Goal: Task Accomplishment & Management: Complete application form

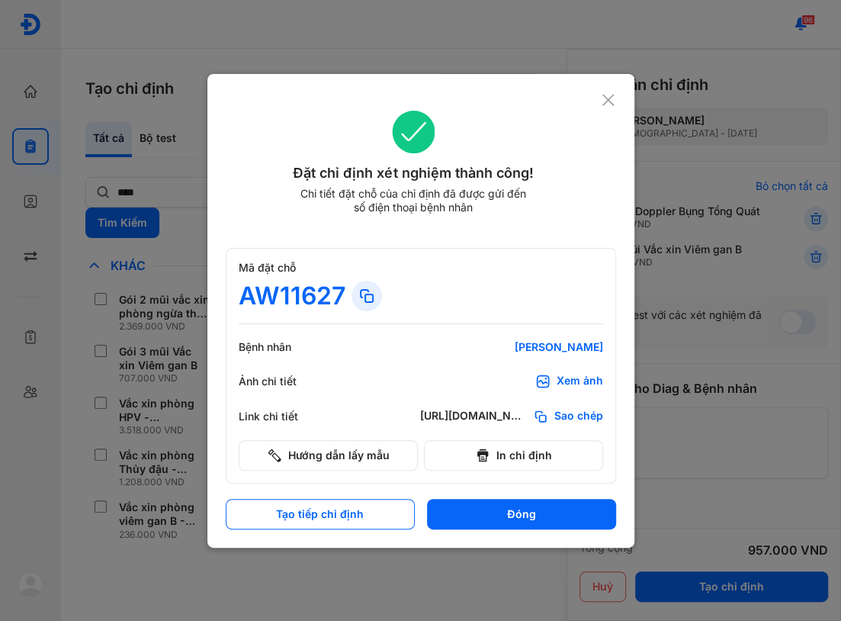
click at [604, 99] on icon at bounding box center [608, 99] width 14 height 15
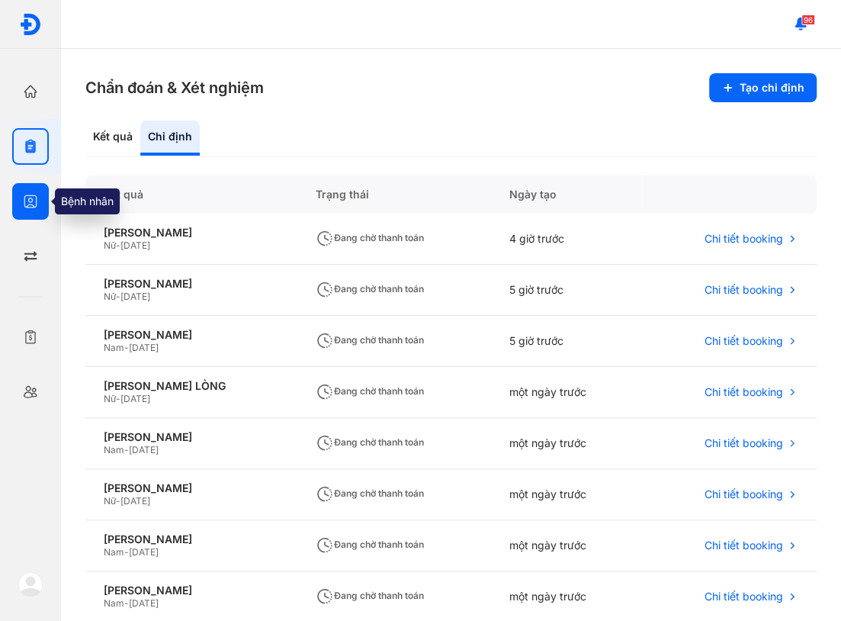
click at [28, 207] on icon "button" at bounding box center [30, 201] width 15 height 15
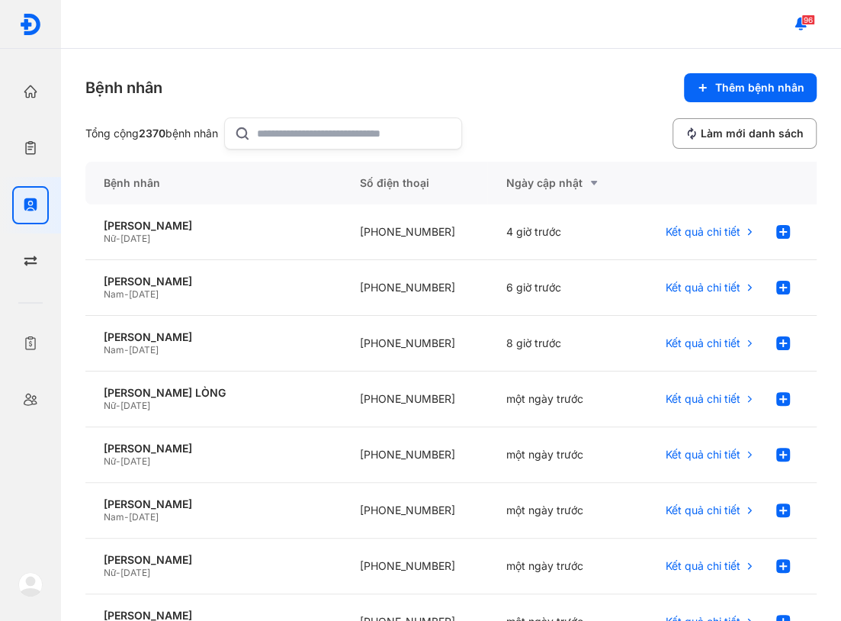
click at [313, 130] on input "text" at bounding box center [354, 133] width 195 height 31
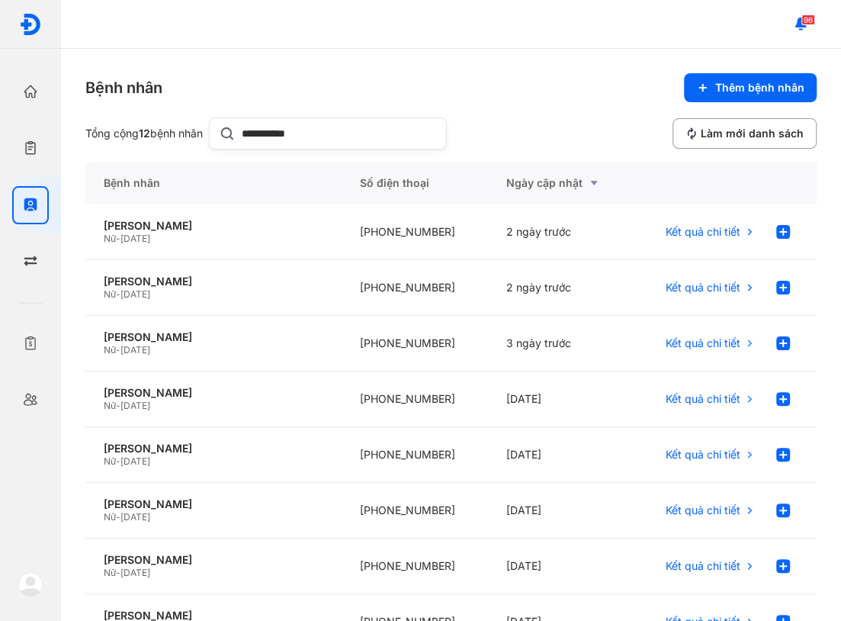
type input "**********"
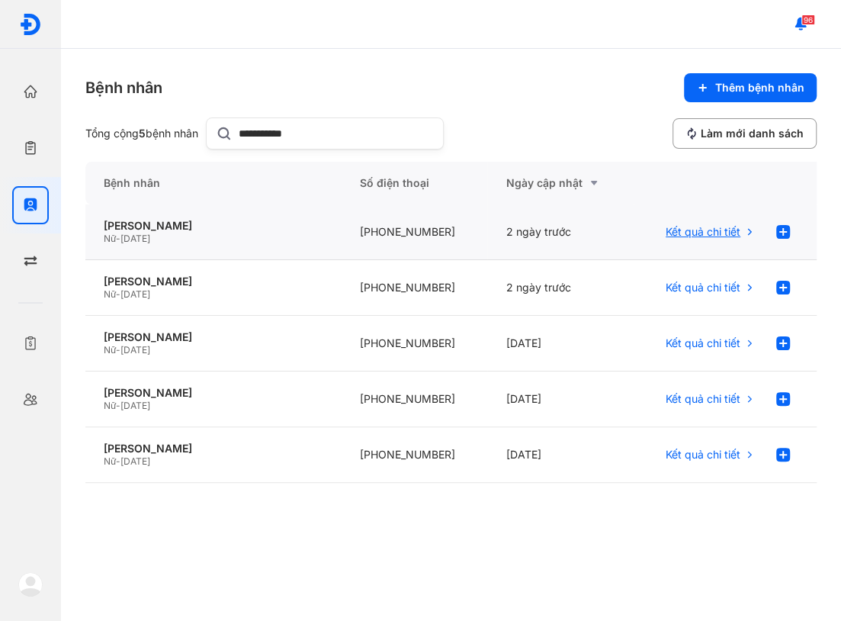
click at [731, 230] on span "Kết quả chi tiết" at bounding box center [703, 232] width 75 height 14
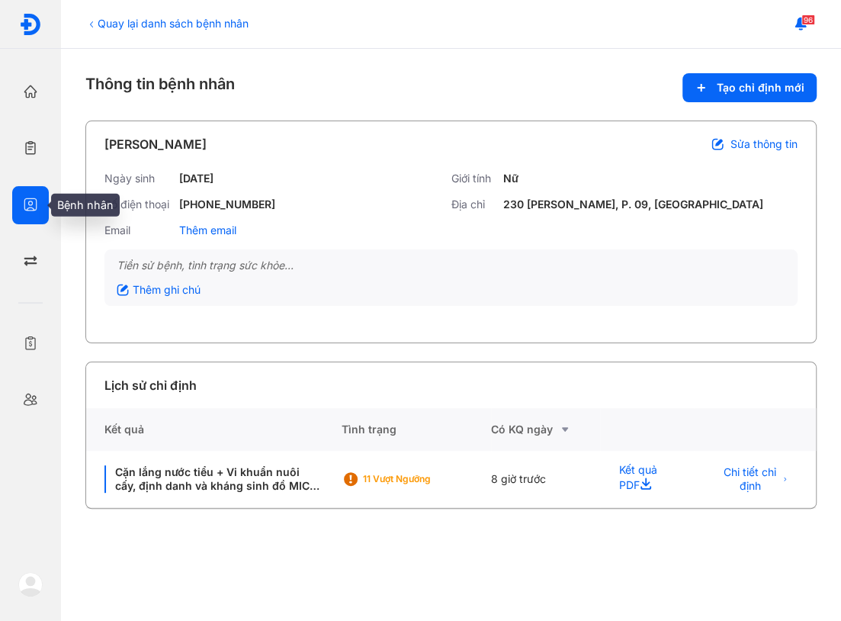
click at [34, 201] on icon "button" at bounding box center [30, 204] width 15 height 15
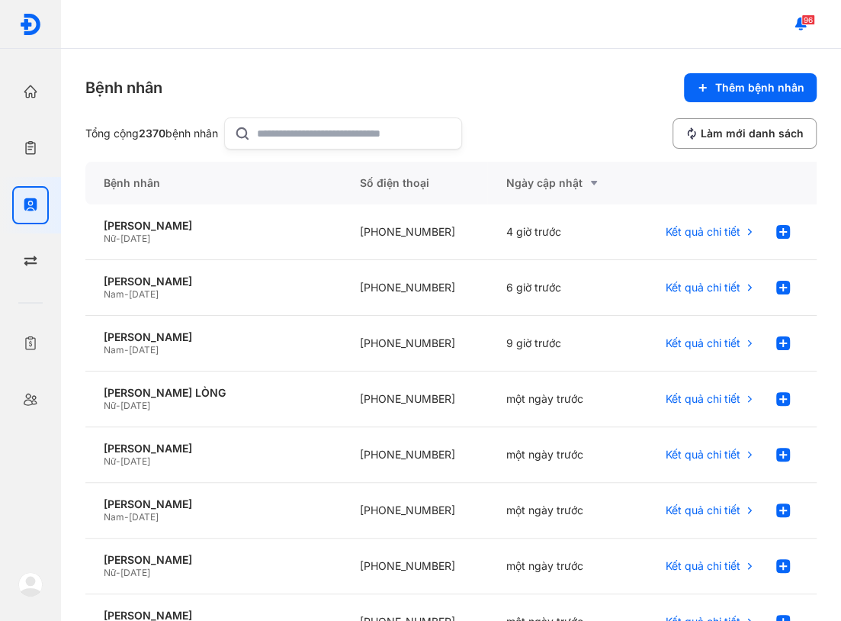
click at [325, 140] on input "text" at bounding box center [354, 133] width 195 height 31
type input "**********"
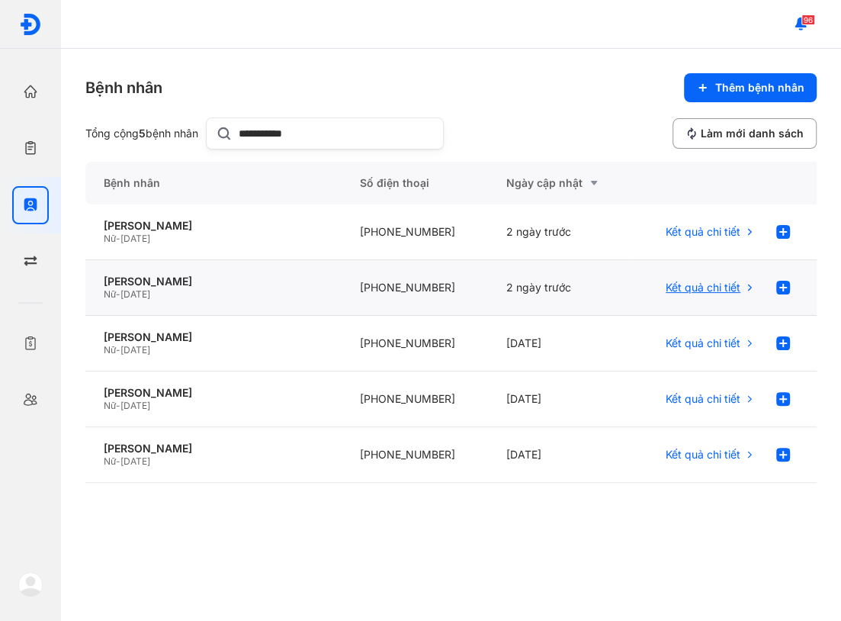
click at [699, 291] on span "Kết quả chi tiết" at bounding box center [703, 288] width 75 height 14
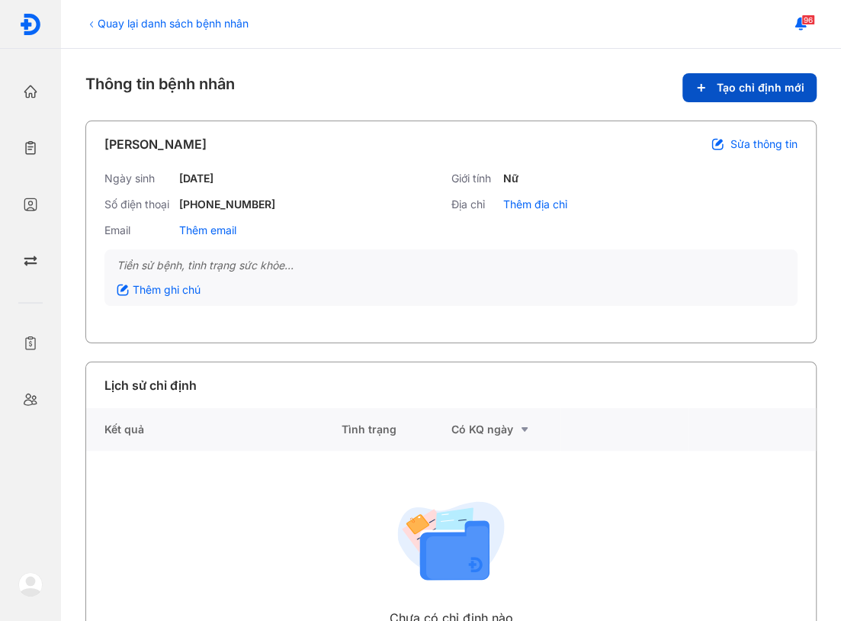
click at [754, 81] on span "Tạo chỉ định mới" at bounding box center [761, 88] width 88 height 14
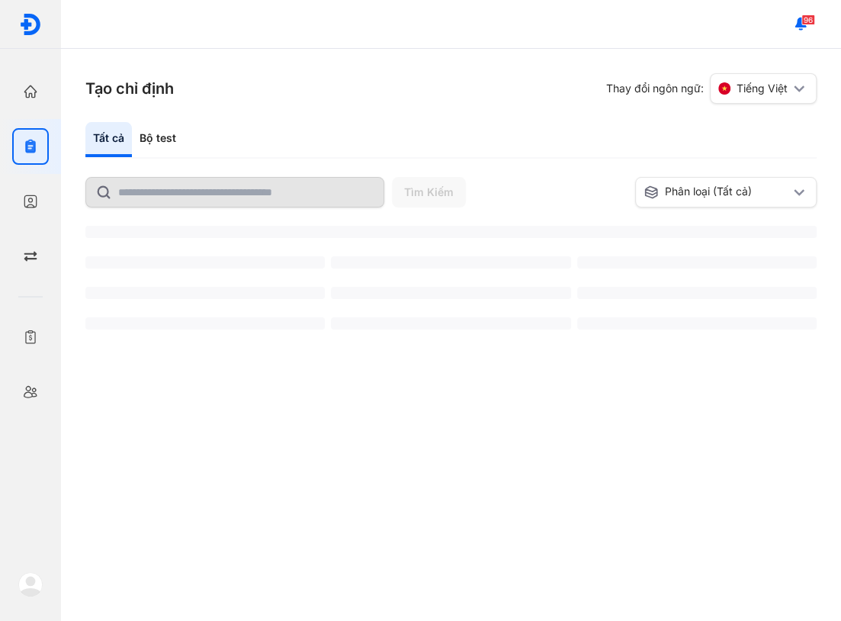
click at [549, 116] on div "Tạo chỉ định Thay đổi ngôn ngữ: Tiếng Việt Tất cả Bộ test Tìm Kiếm Phân loại (T…" at bounding box center [451, 335] width 780 height 572
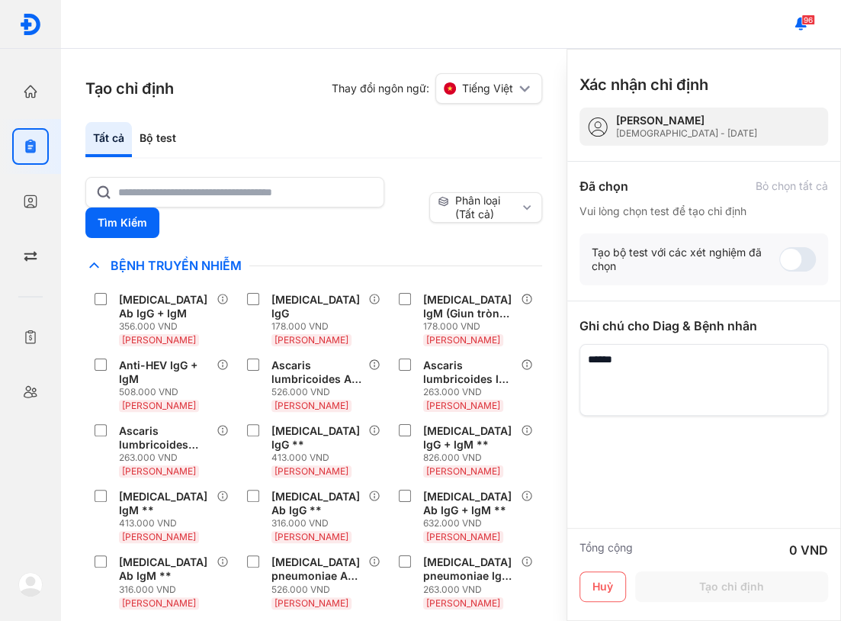
click at [297, 117] on div "Tạo chỉ định Thay đổi ngôn ngữ: Tiếng Việt Tất cả Bộ test Tìm Kiếm Phân loại (T…" at bounding box center [314, 335] width 506 height 572
click at [24, 191] on div at bounding box center [30, 201] width 37 height 37
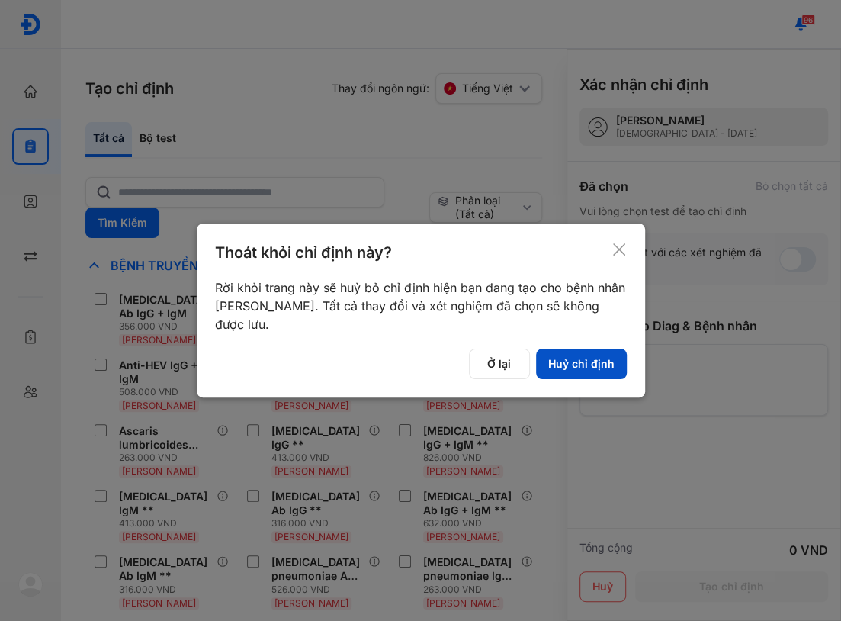
click at [583, 366] on button "Huỷ chỉ định" at bounding box center [581, 364] width 91 height 31
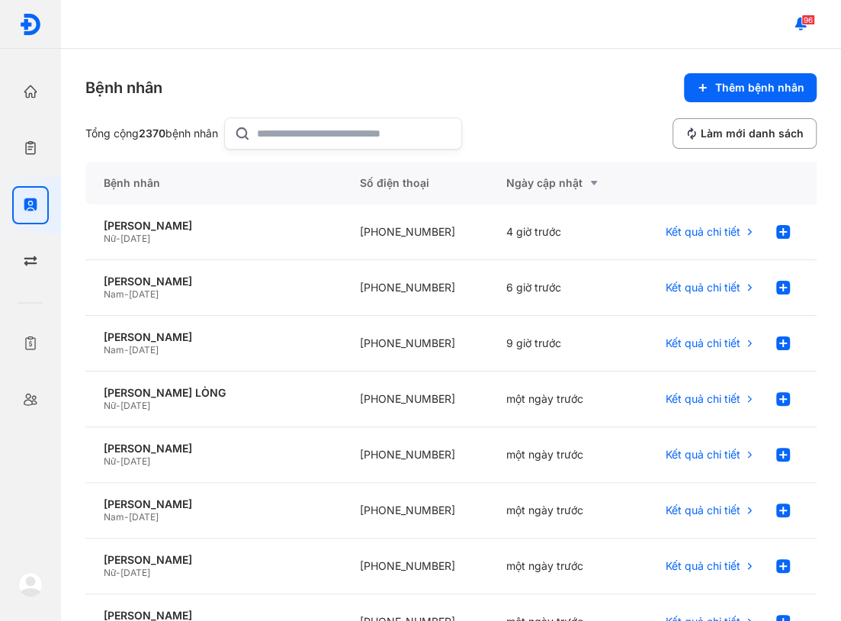
click at [316, 129] on input "text" at bounding box center [354, 133] width 195 height 31
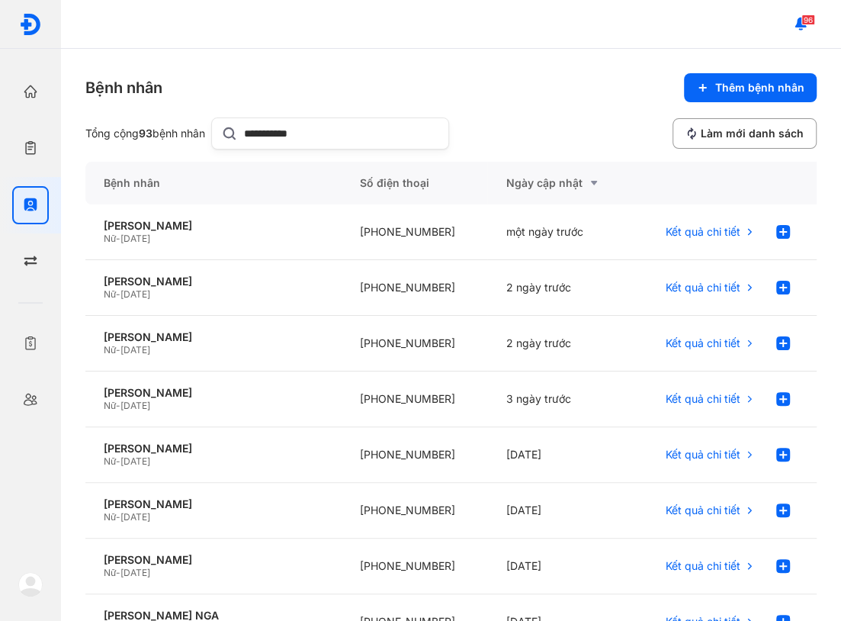
type input "**********"
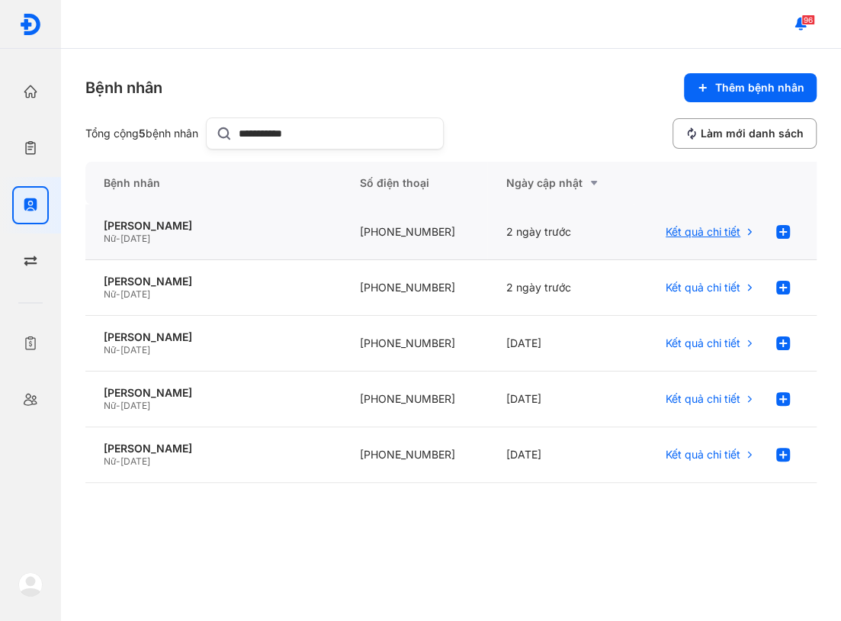
click at [735, 232] on span "Kết quả chi tiết" at bounding box center [703, 232] width 75 height 14
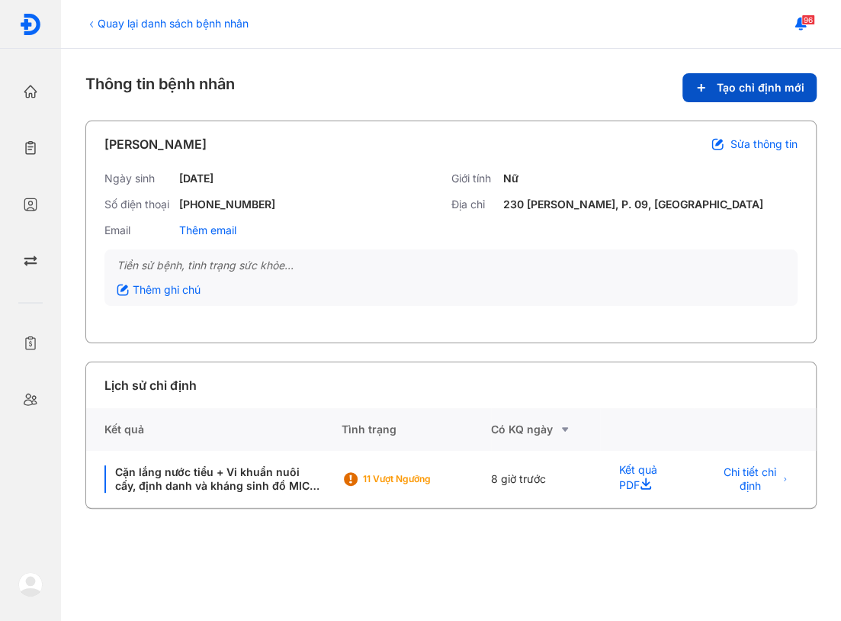
click at [744, 91] on span "Tạo chỉ định mới" at bounding box center [761, 88] width 88 height 14
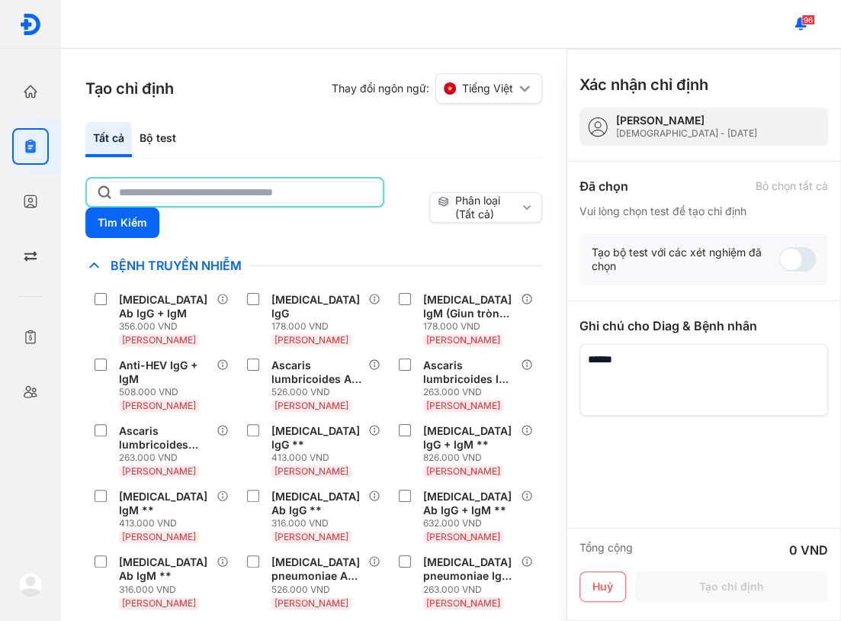
click at [256, 188] on input "text" at bounding box center [246, 191] width 255 height 27
type input "*"
type input "******"
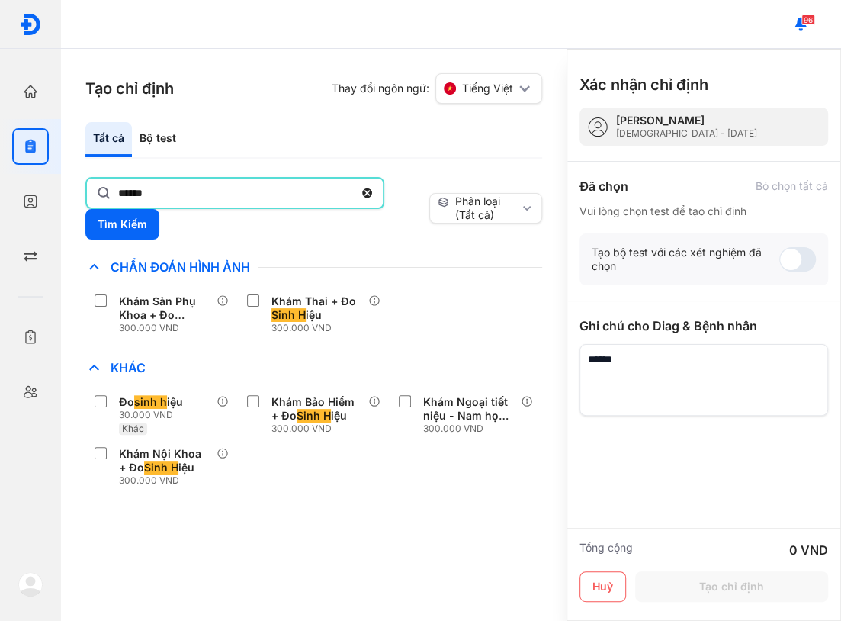
click at [294, 469] on div "Đo sinh h iệu 30.000 VND Khác Khám Bảo Hiểm + Đo Sinh H iệu 300.000 VND Khám Ng…" at bounding box center [313, 441] width 457 height 104
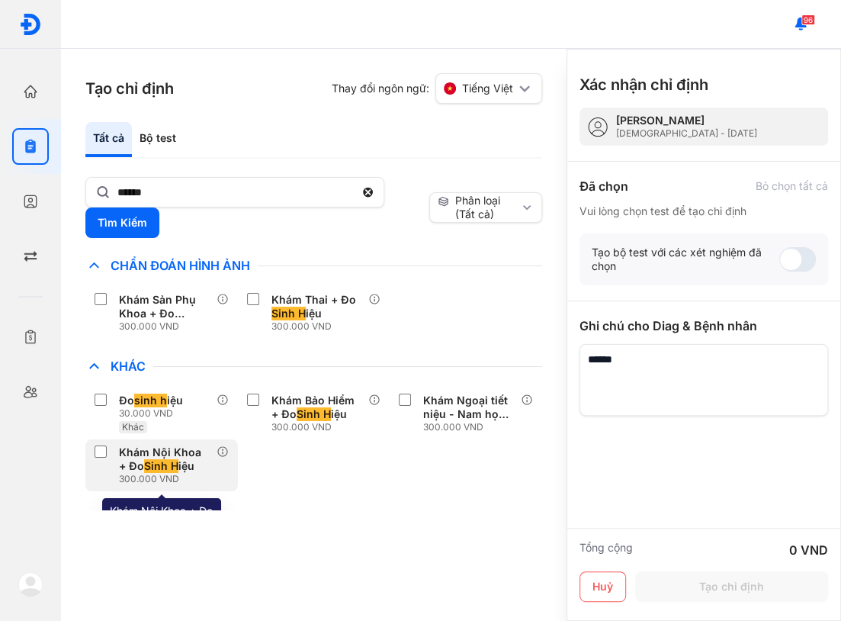
click at [179, 465] on div "Khám Nội Khoa + Đo Sinh H iệu" at bounding box center [165, 458] width 92 height 27
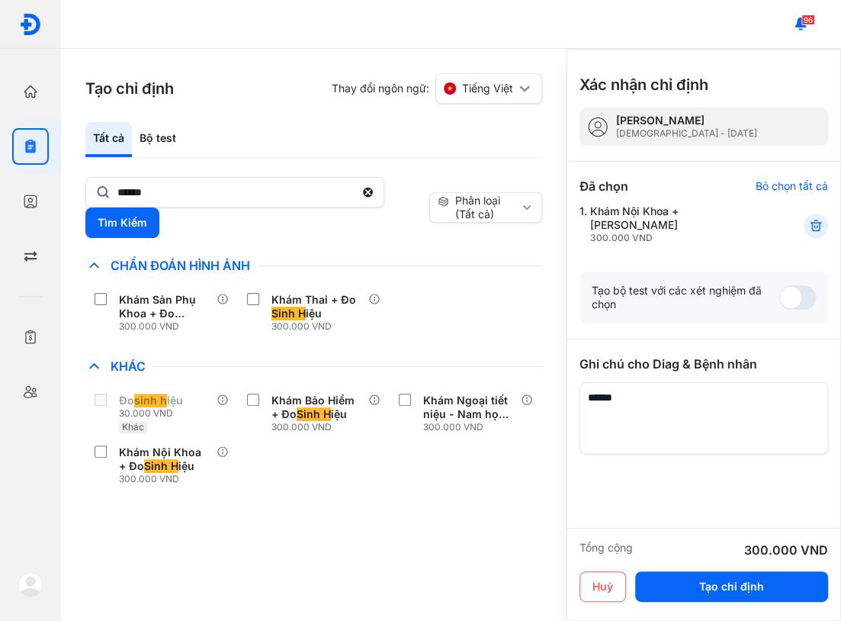
click at [337, 496] on div "Chỉ định nhiều nhất Bệnh Truyền Nhiễm Chẩn Đoán Hình Ảnh Khám Sản Phụ Khoa + Đo…" at bounding box center [313, 382] width 457 height 253
click at [701, 592] on button "Tạo chỉ định" at bounding box center [731, 586] width 193 height 31
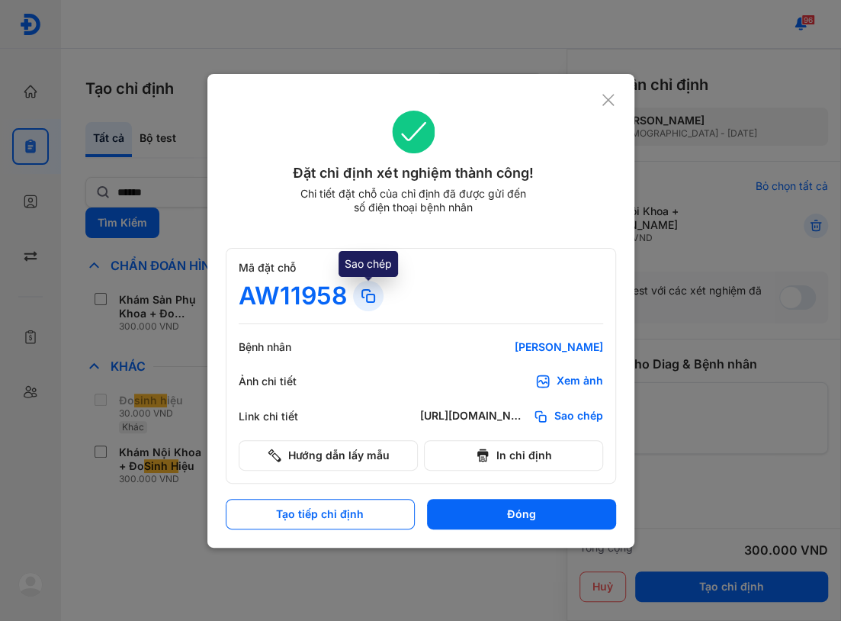
click at [359, 296] on icon at bounding box center [368, 296] width 18 height 18
